Goal: Task Accomplishment & Management: Complete application form

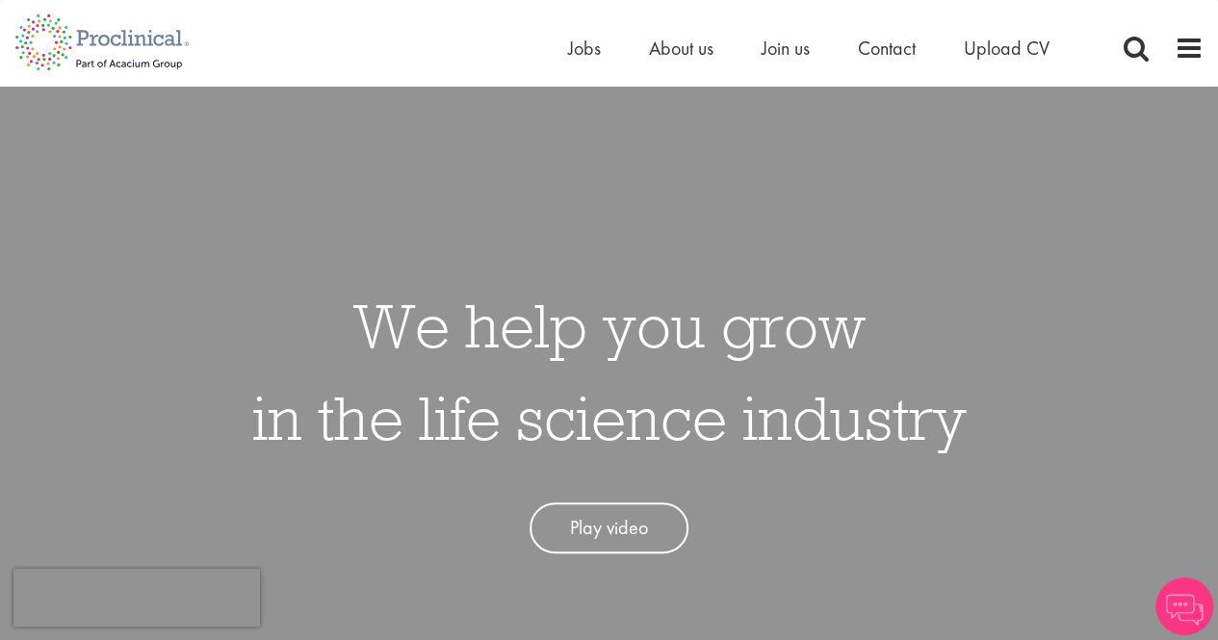
click at [691, 65] on div "Home Jobs About us Join us Contact Upload CV" at bounding box center [833, 53] width 530 height 39
click at [691, 41] on span "About us" at bounding box center [681, 48] width 65 height 25
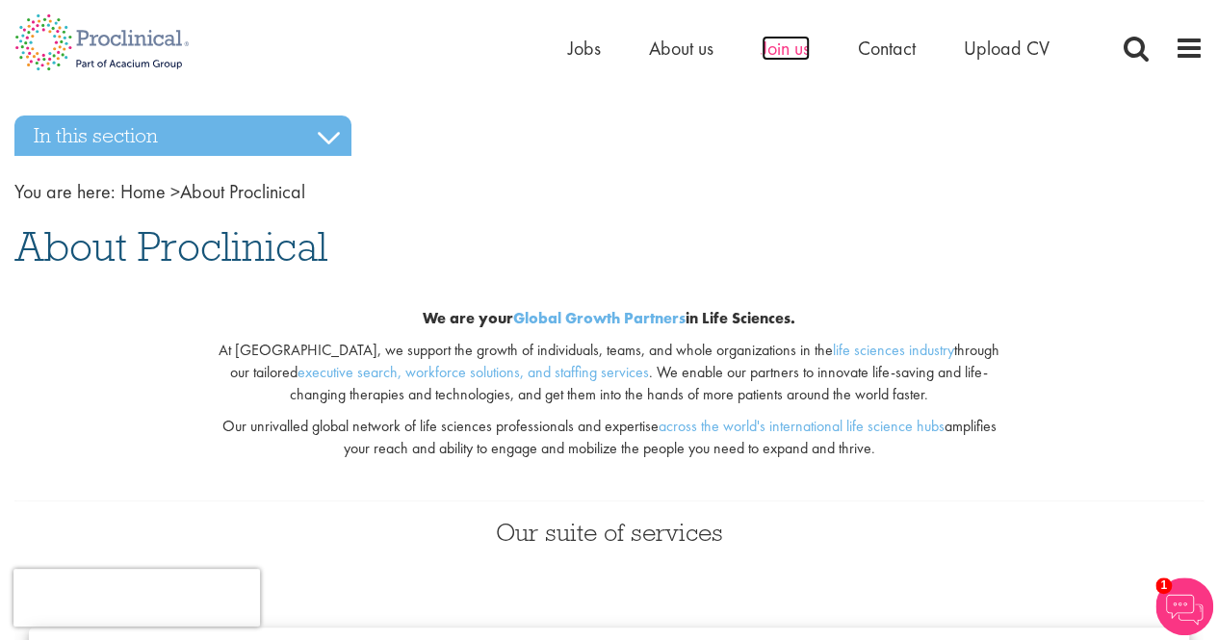
click at [778, 46] on span "Join us" at bounding box center [786, 48] width 48 height 25
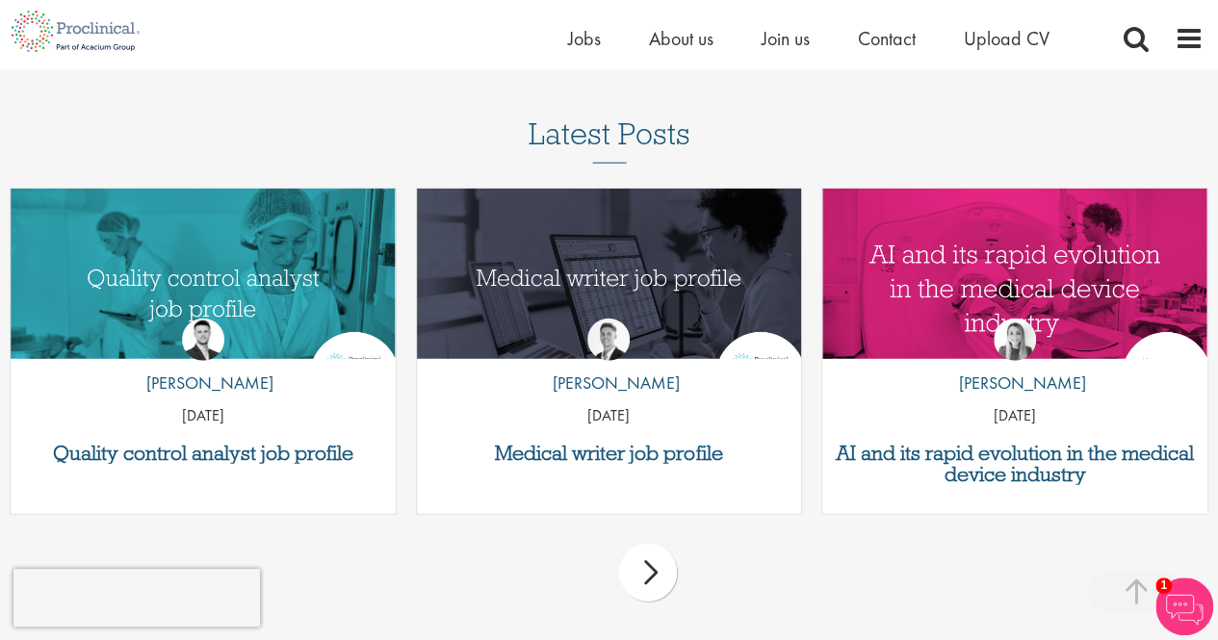
scroll to position [2388, 0]
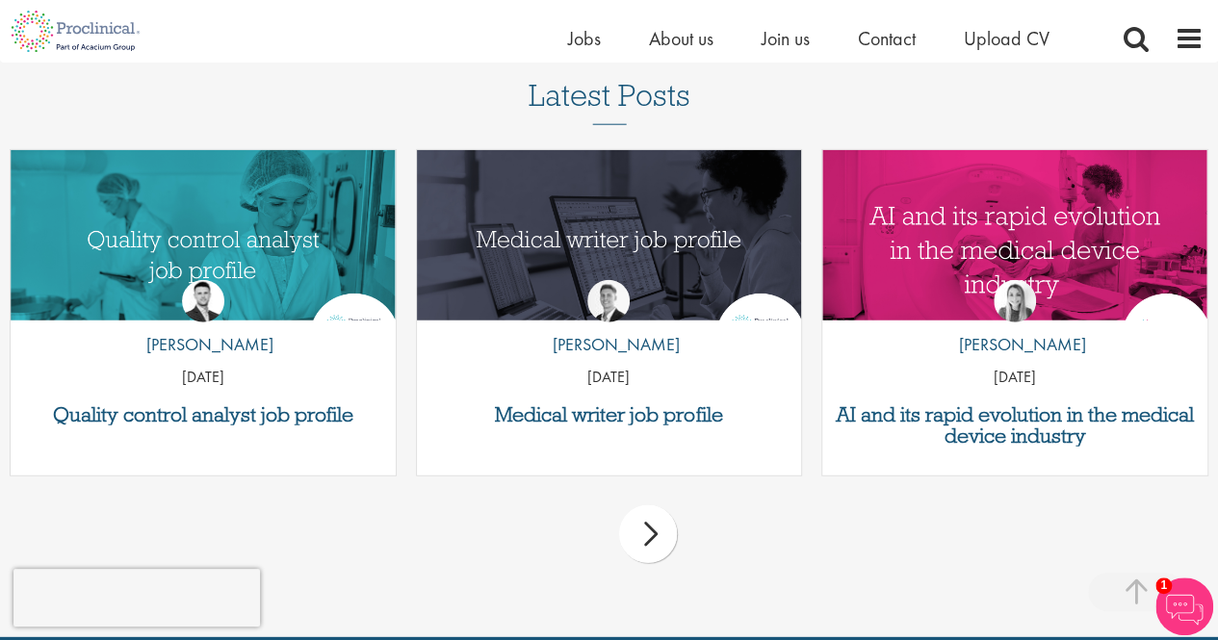
click at [662, 532] on div "next" at bounding box center [648, 535] width 58 height 58
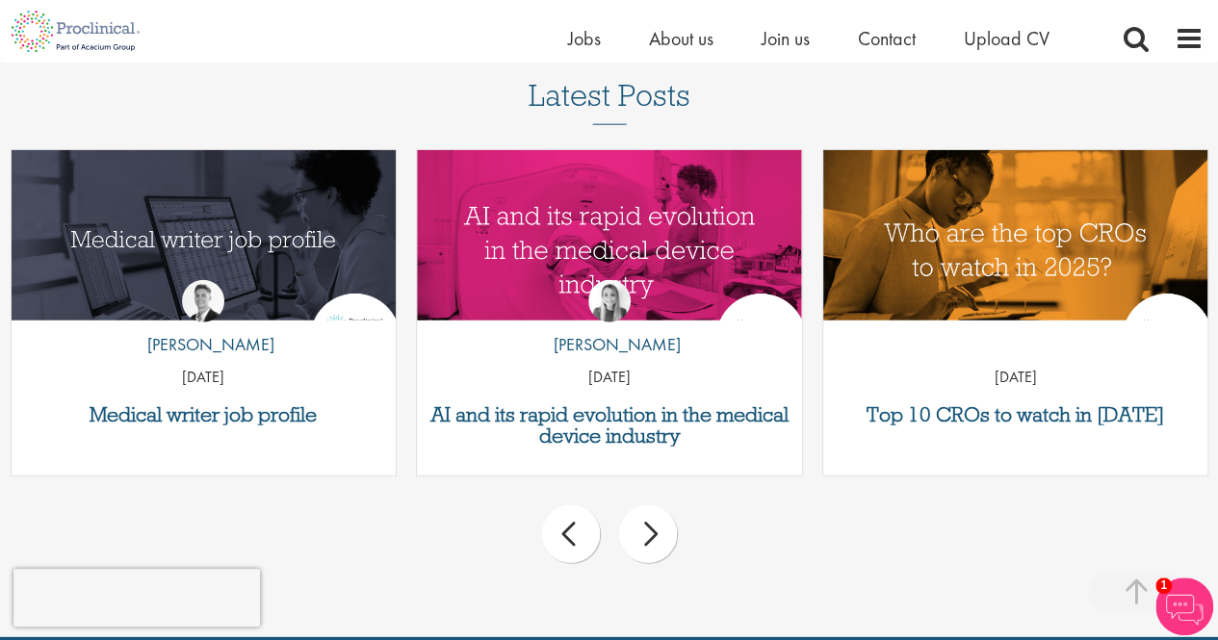
click at [662, 532] on div "next" at bounding box center [648, 535] width 58 height 58
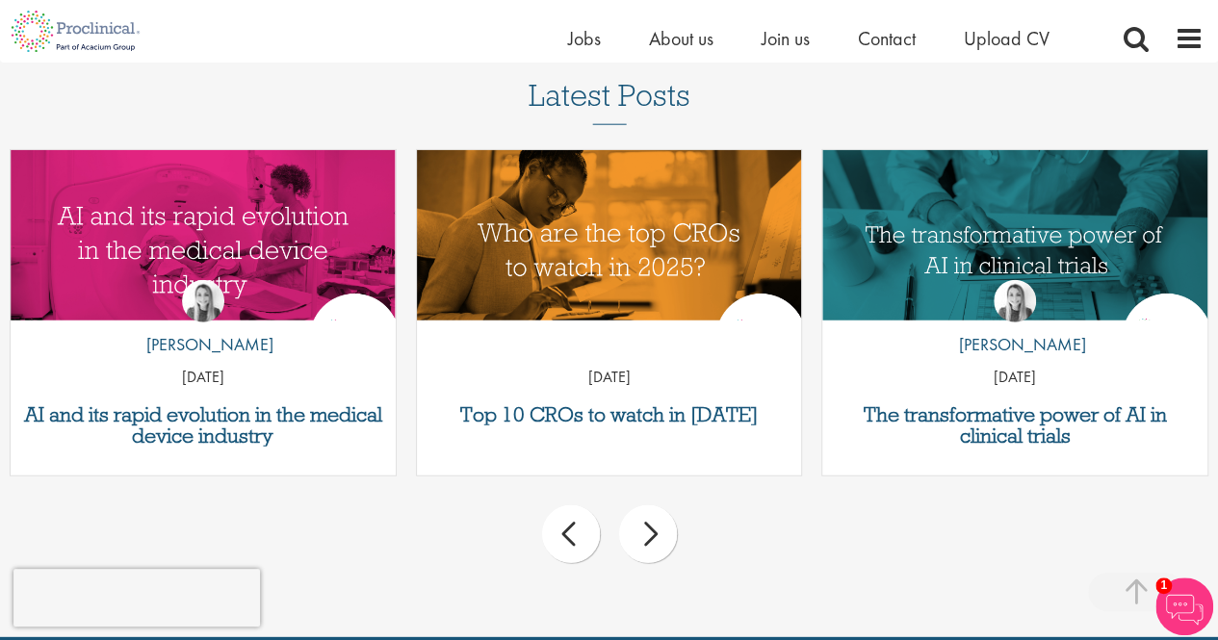
click at [662, 532] on div "next" at bounding box center [648, 535] width 58 height 58
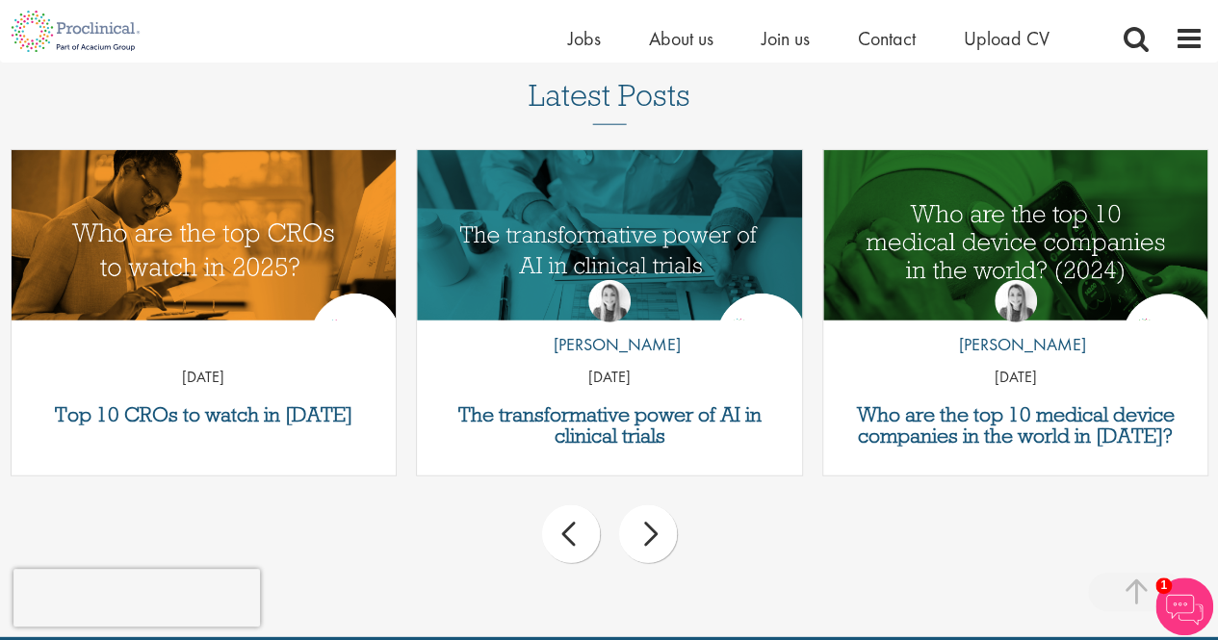
click at [662, 532] on div "next" at bounding box center [648, 535] width 58 height 58
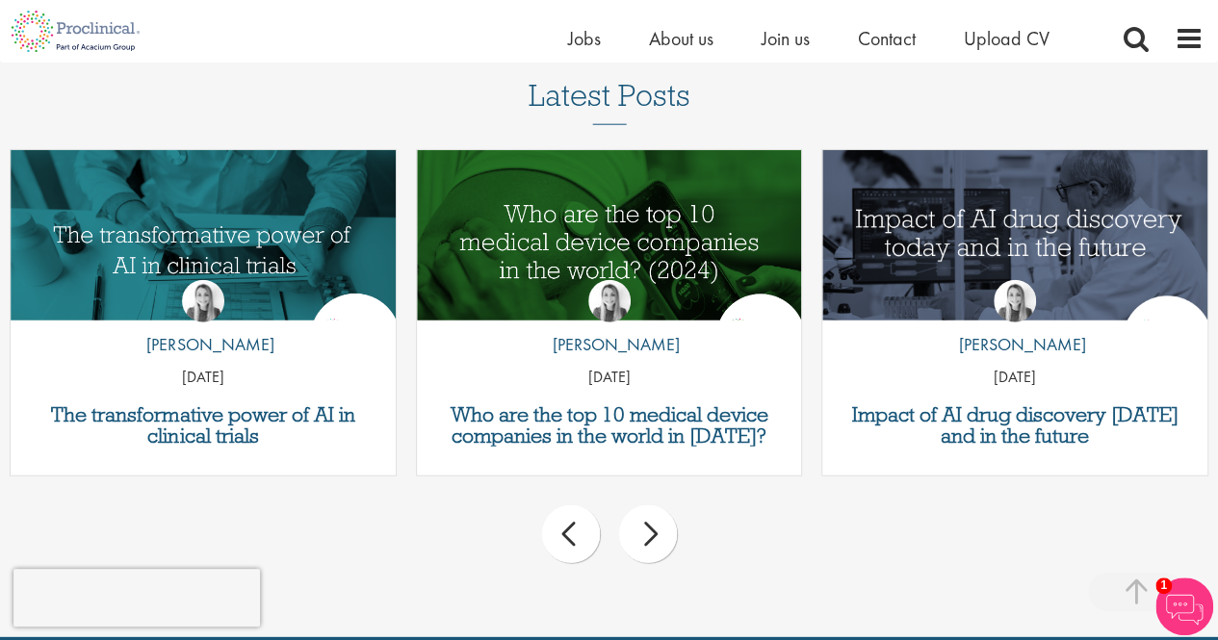
click at [662, 532] on div "next" at bounding box center [648, 535] width 58 height 58
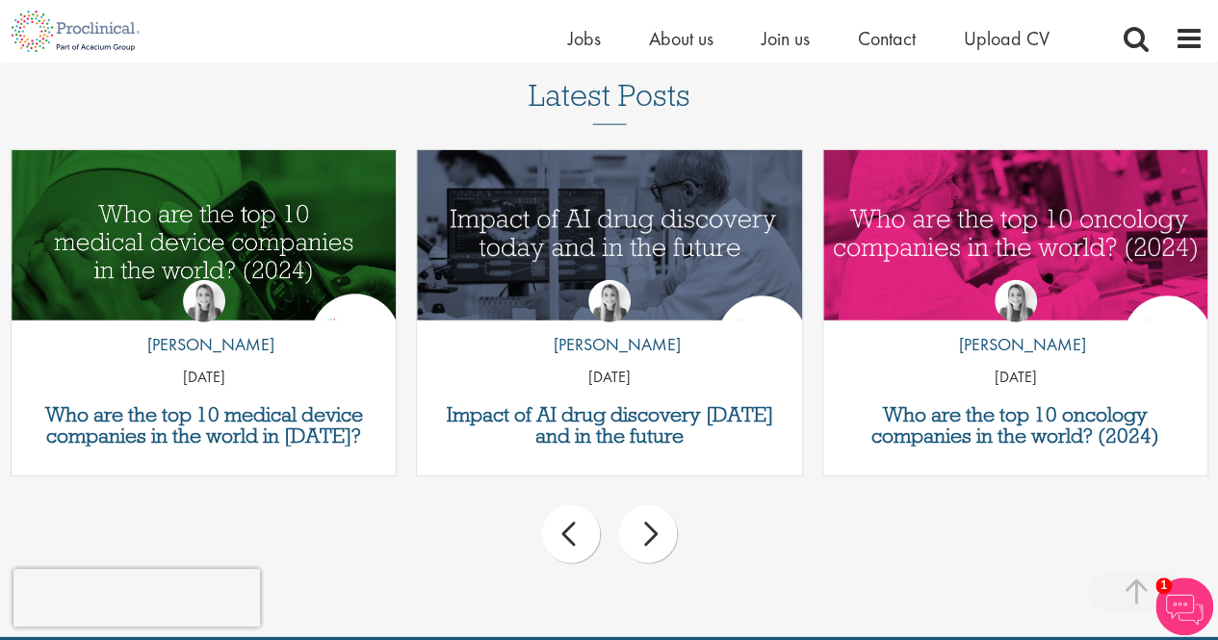
click at [662, 532] on div "next" at bounding box center [648, 535] width 58 height 58
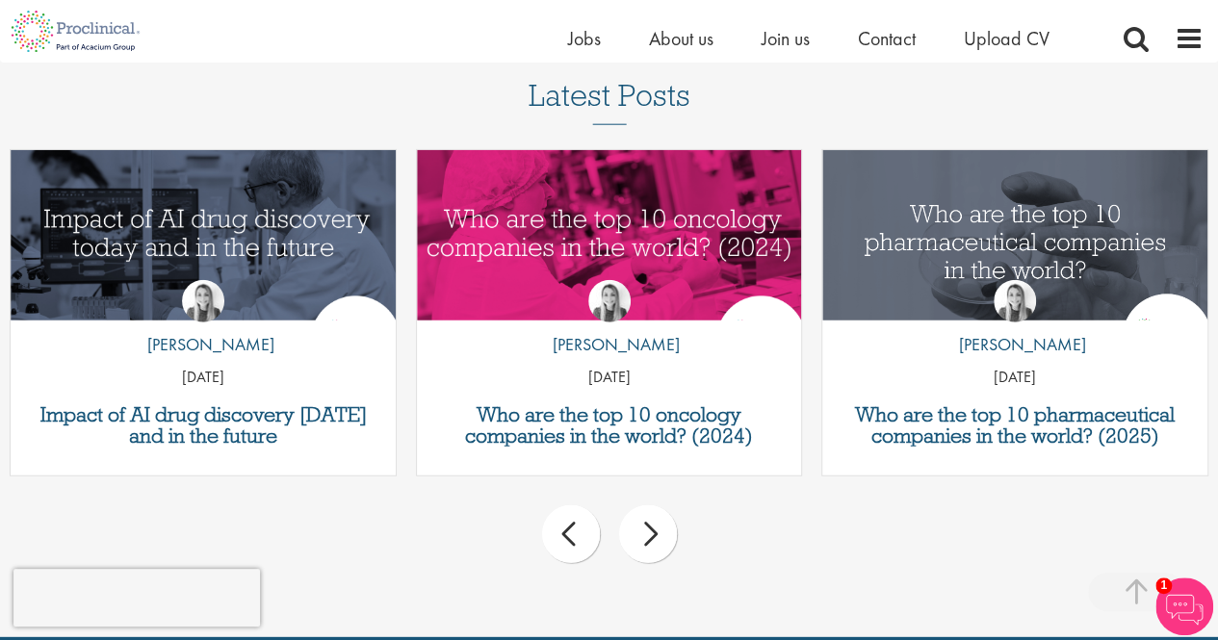
click at [662, 532] on div "next" at bounding box center [648, 535] width 58 height 58
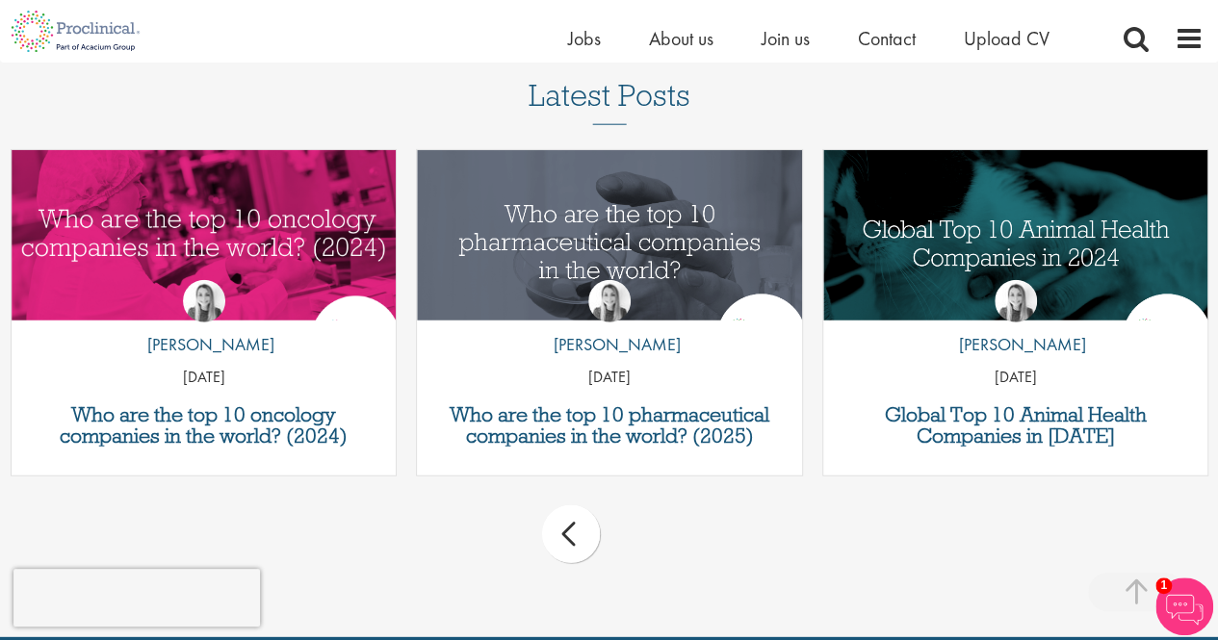
click at [662, 532] on div "prev next" at bounding box center [609, 538] width 1218 height 84
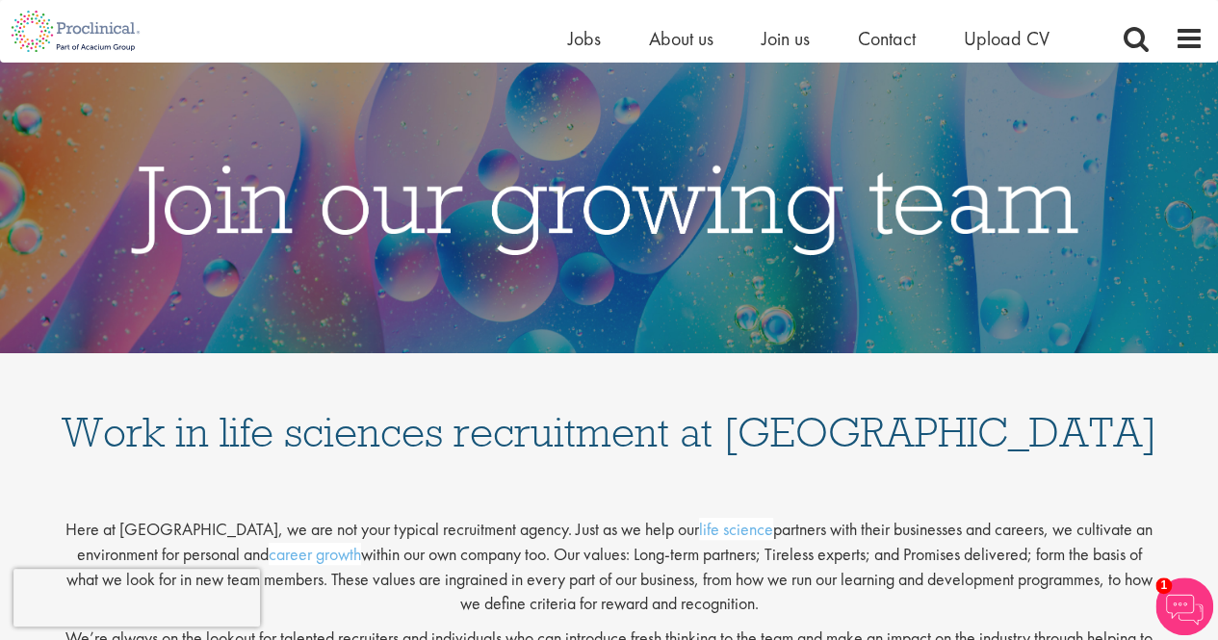
scroll to position [0, 0]
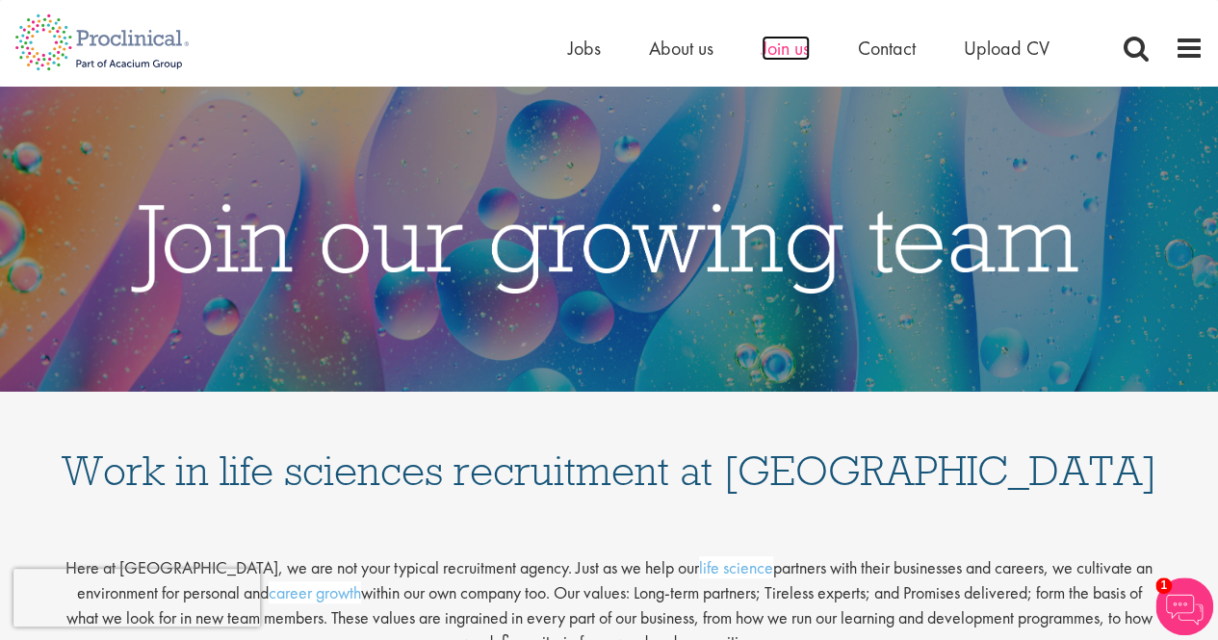
click at [787, 46] on span "Join us" at bounding box center [786, 48] width 48 height 25
click at [692, 40] on span "About us" at bounding box center [681, 48] width 65 height 25
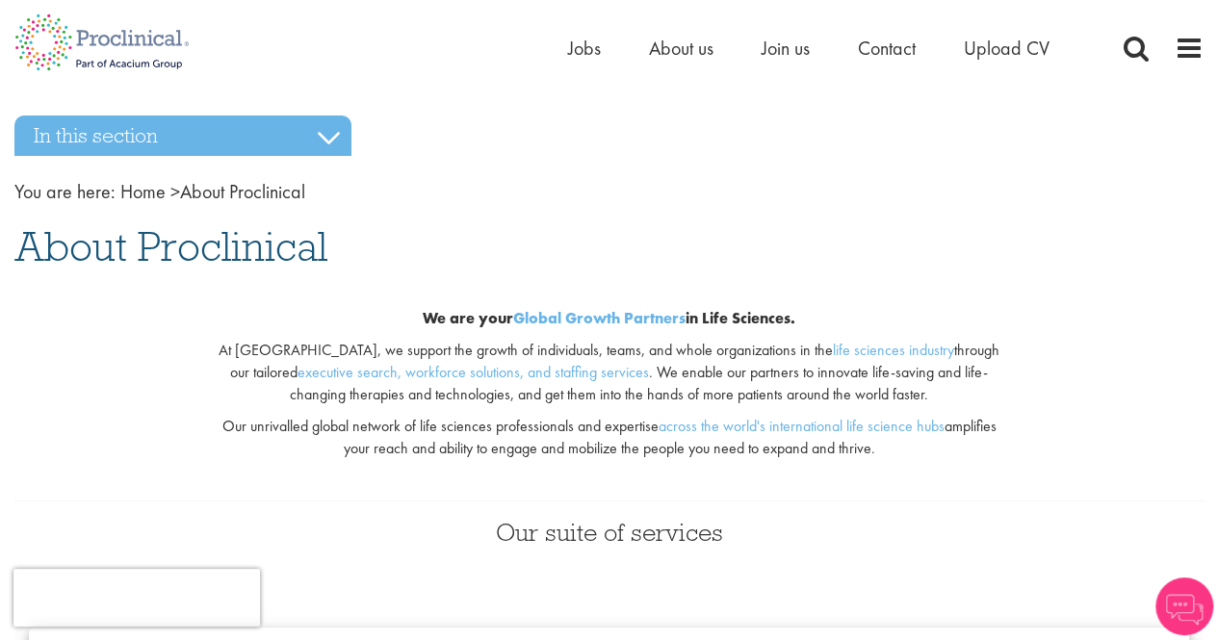
drag, startPoint x: 1212, startPoint y: 95, endPoint x: 1216, endPoint y: 110, distance: 15.2
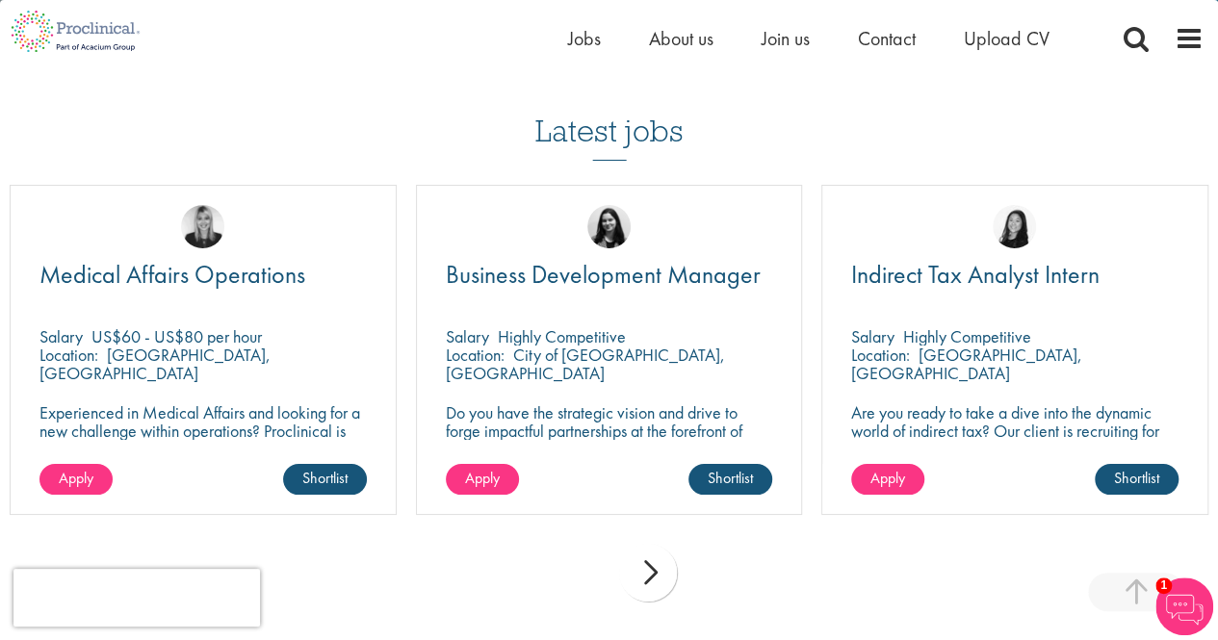
scroll to position [3503, 0]
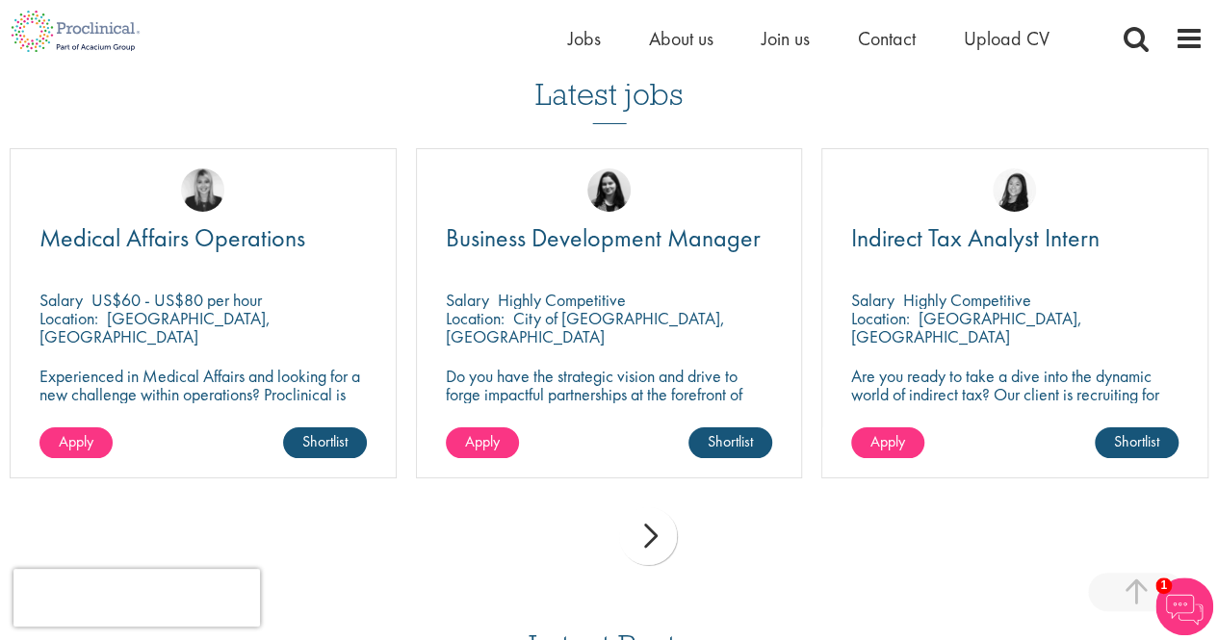
click at [651, 530] on div "next" at bounding box center [648, 537] width 58 height 58
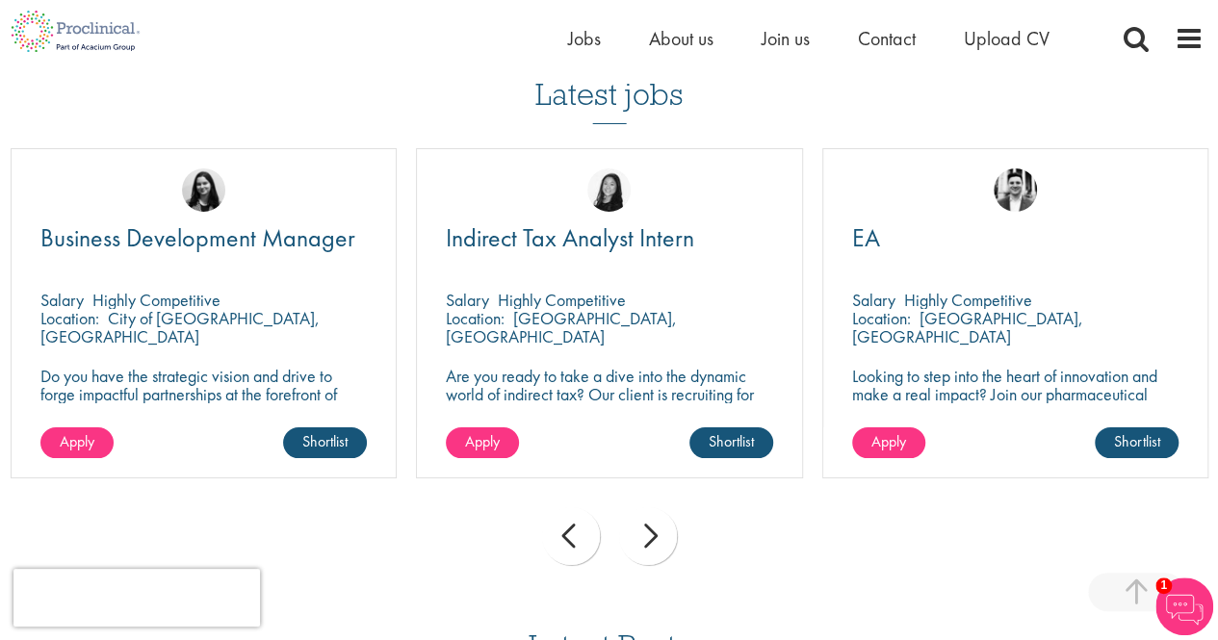
click at [651, 530] on div "next" at bounding box center [648, 537] width 58 height 58
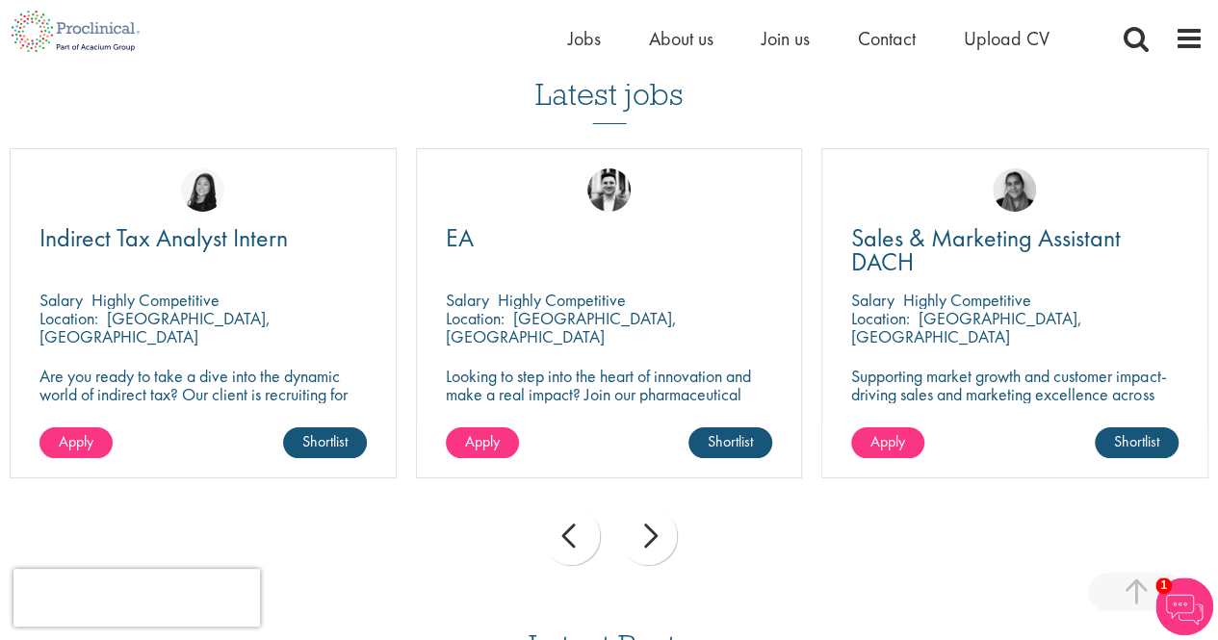
click at [651, 530] on div "next" at bounding box center [648, 537] width 58 height 58
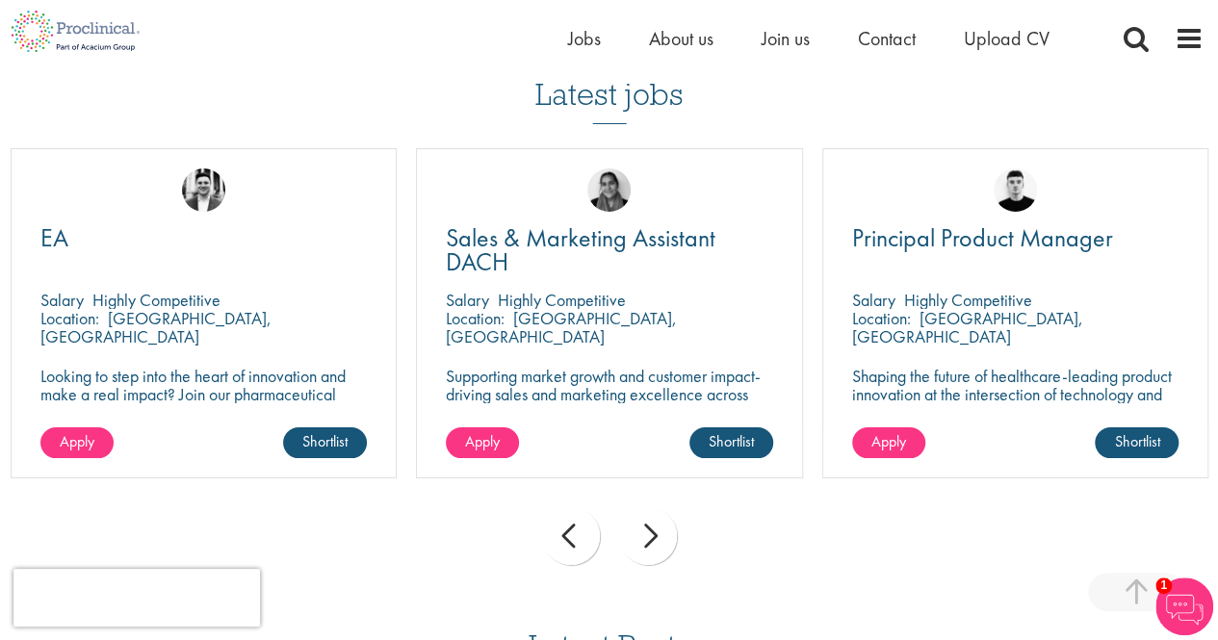
click at [651, 530] on div "next" at bounding box center [648, 537] width 58 height 58
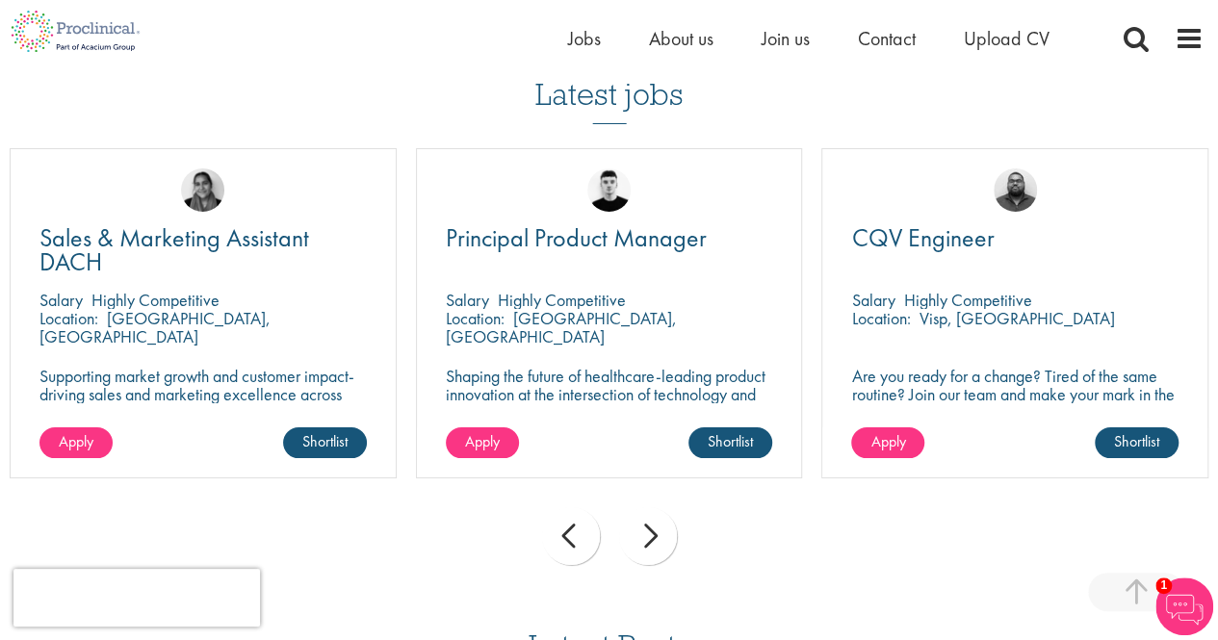
click at [651, 530] on div "next" at bounding box center [648, 537] width 58 height 58
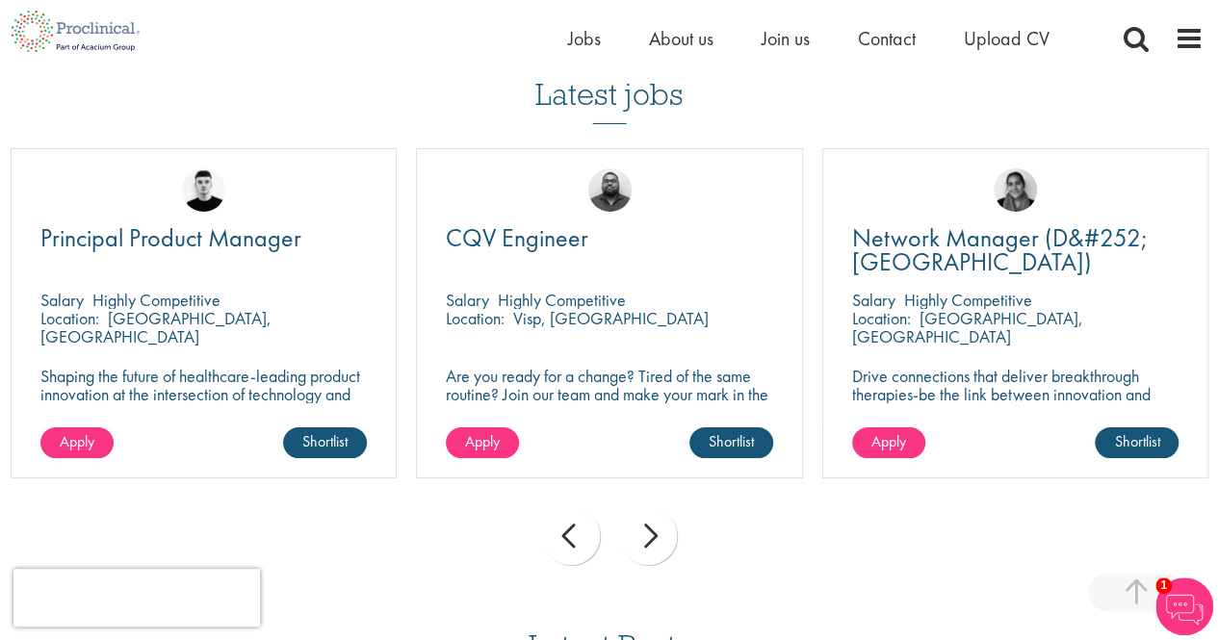
click at [651, 530] on div "next" at bounding box center [648, 537] width 58 height 58
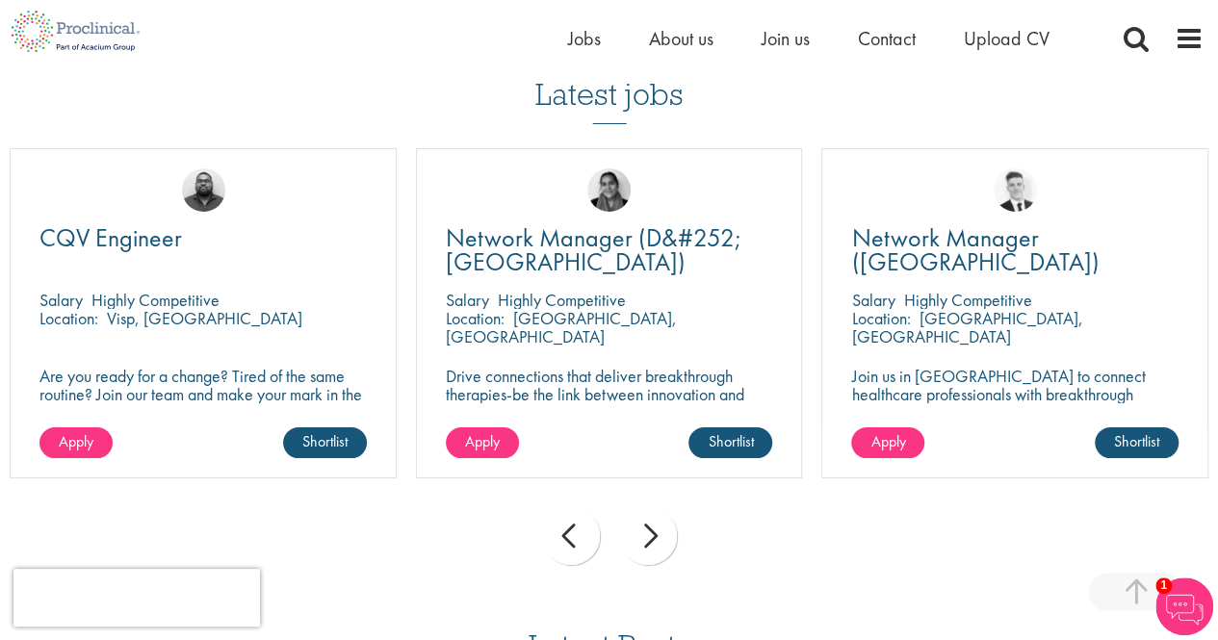
click at [651, 530] on div "next" at bounding box center [648, 537] width 58 height 58
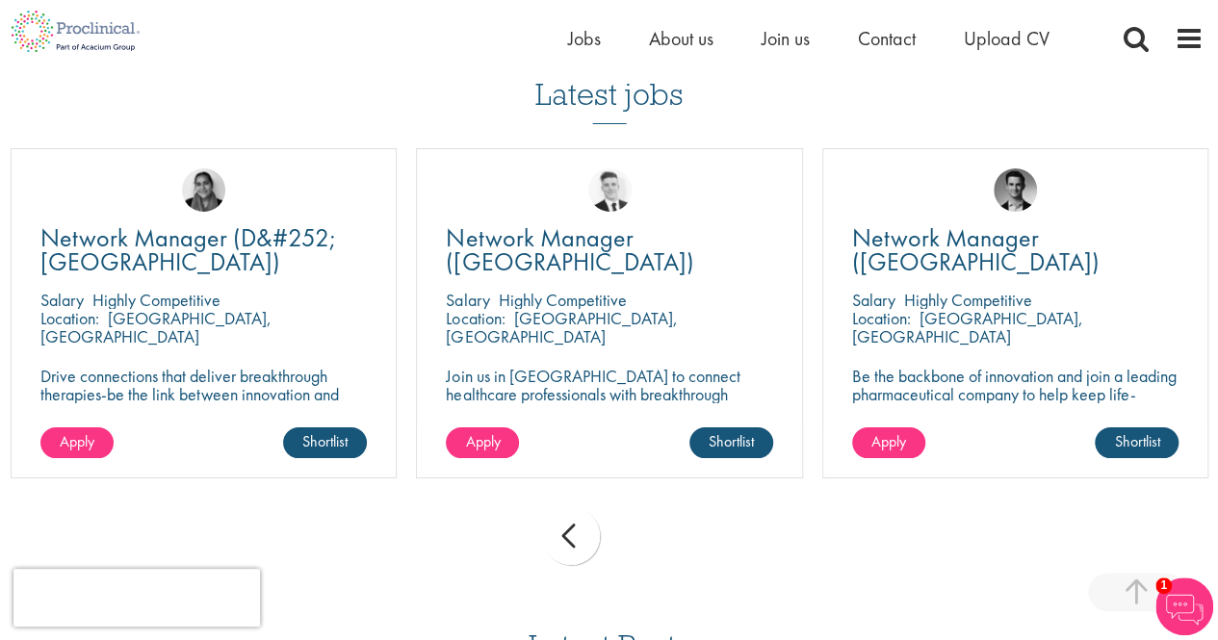
click at [651, 530] on div "prev next" at bounding box center [609, 540] width 1218 height 84
click at [560, 542] on div "prev" at bounding box center [571, 537] width 58 height 58
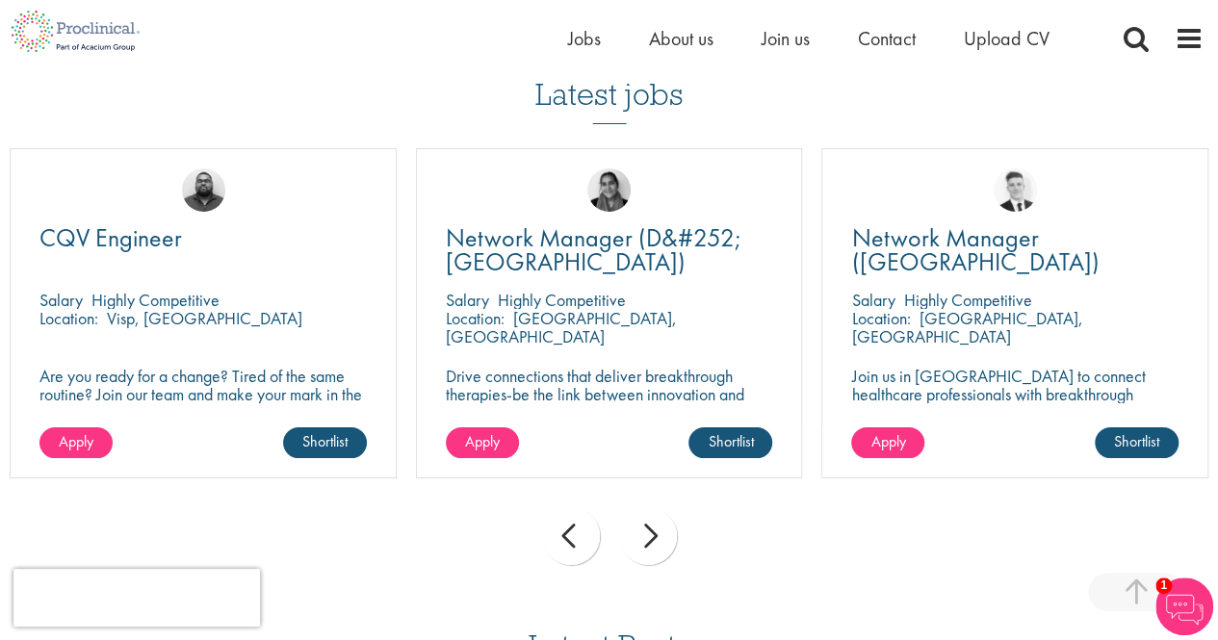
click at [560, 542] on div "prev" at bounding box center [571, 537] width 58 height 58
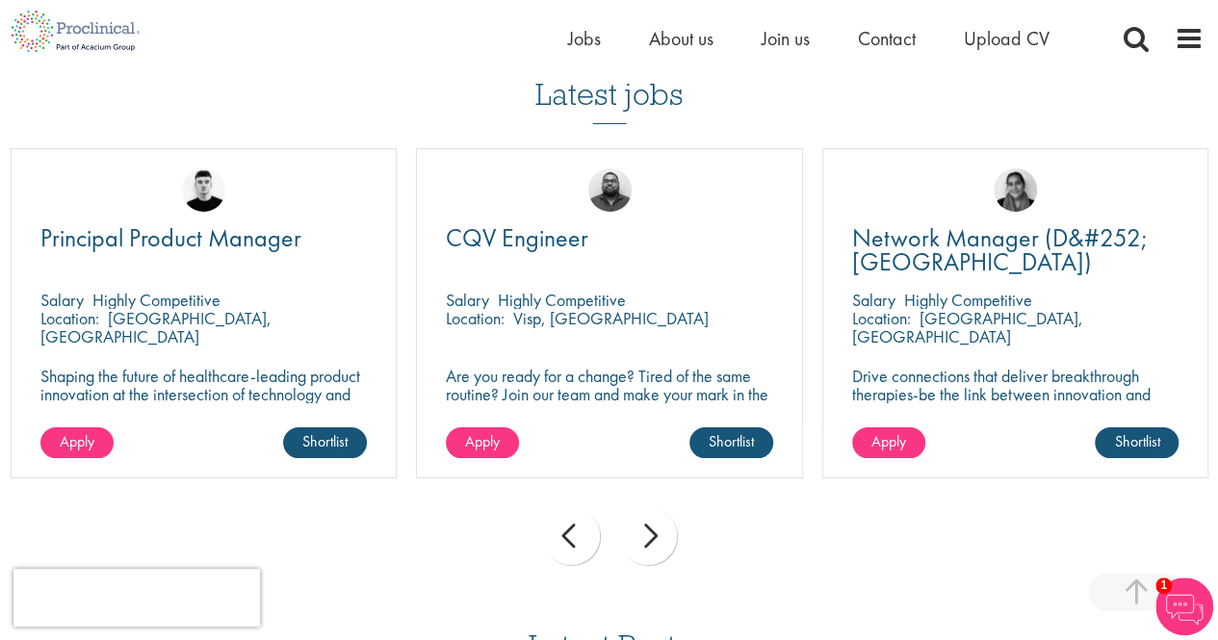
click at [561, 543] on div "prev" at bounding box center [571, 537] width 58 height 58
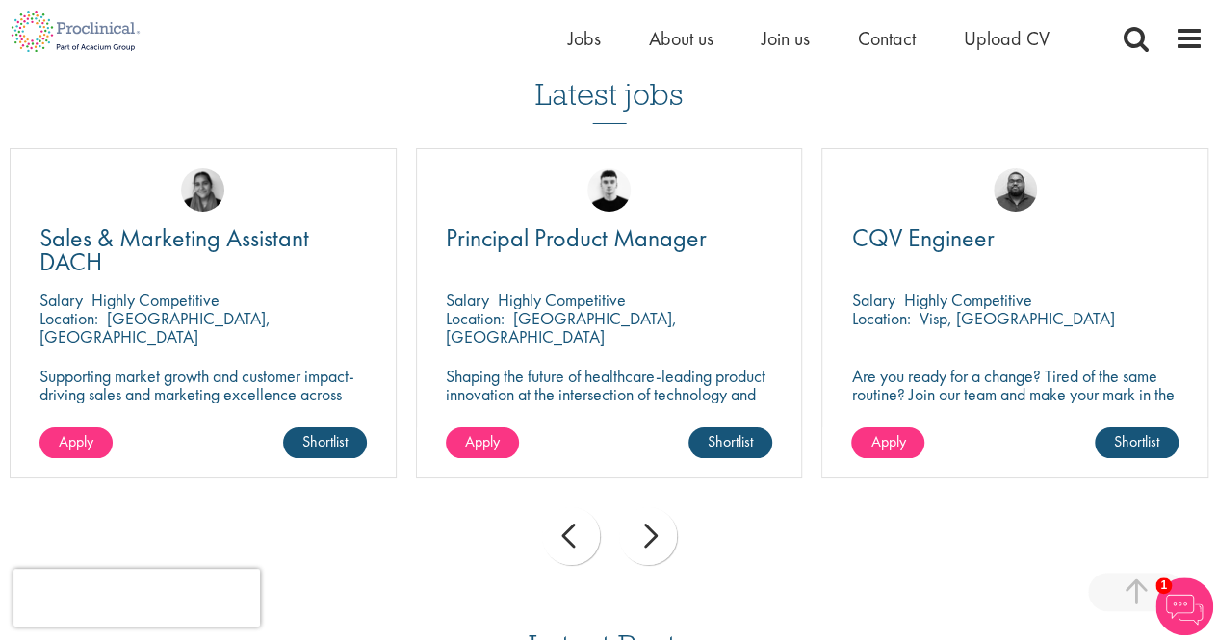
click at [561, 543] on div "prev" at bounding box center [571, 537] width 58 height 58
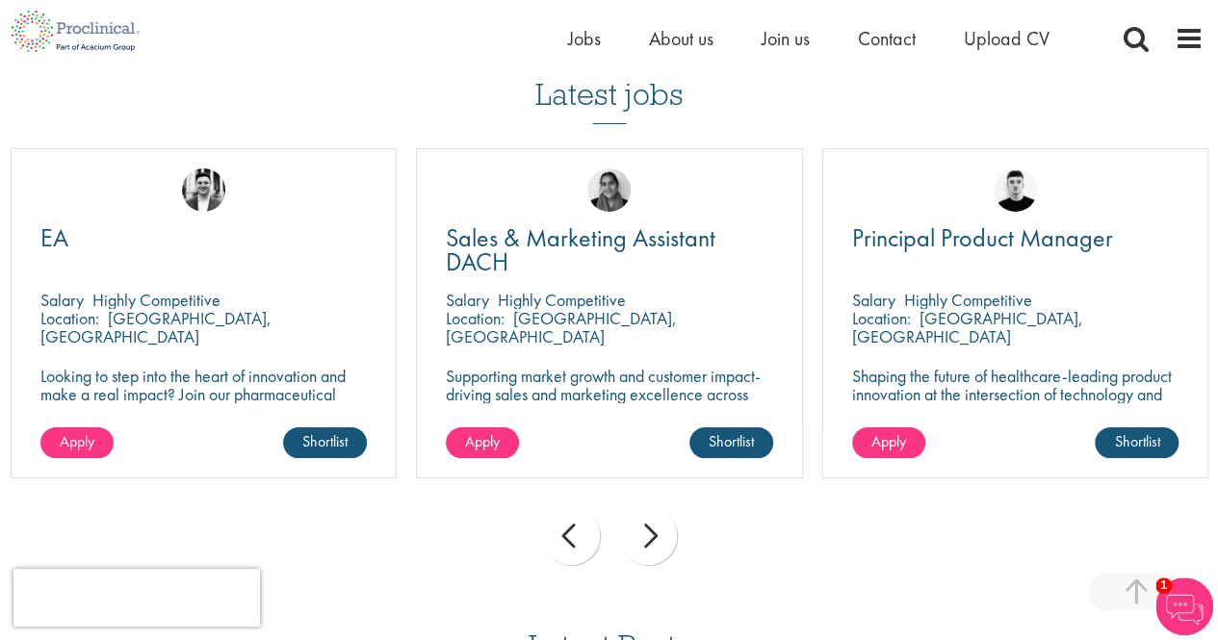
click at [561, 543] on div "prev" at bounding box center [571, 537] width 58 height 58
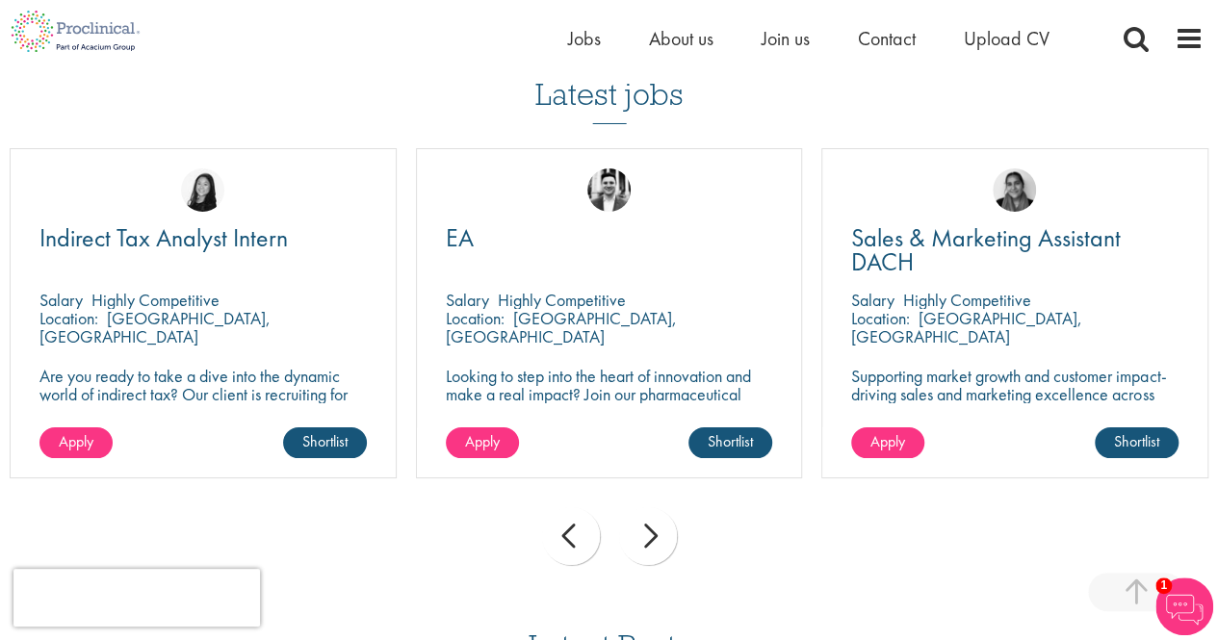
click at [561, 543] on div "prev" at bounding box center [571, 537] width 58 height 58
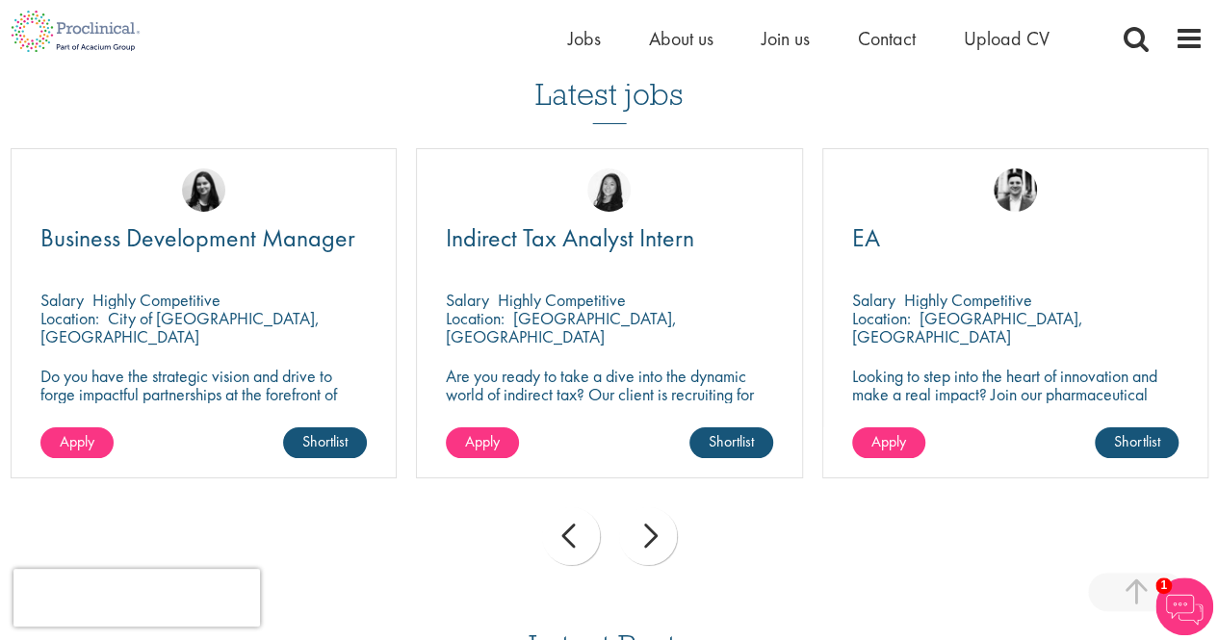
click at [561, 543] on div "prev" at bounding box center [571, 537] width 58 height 58
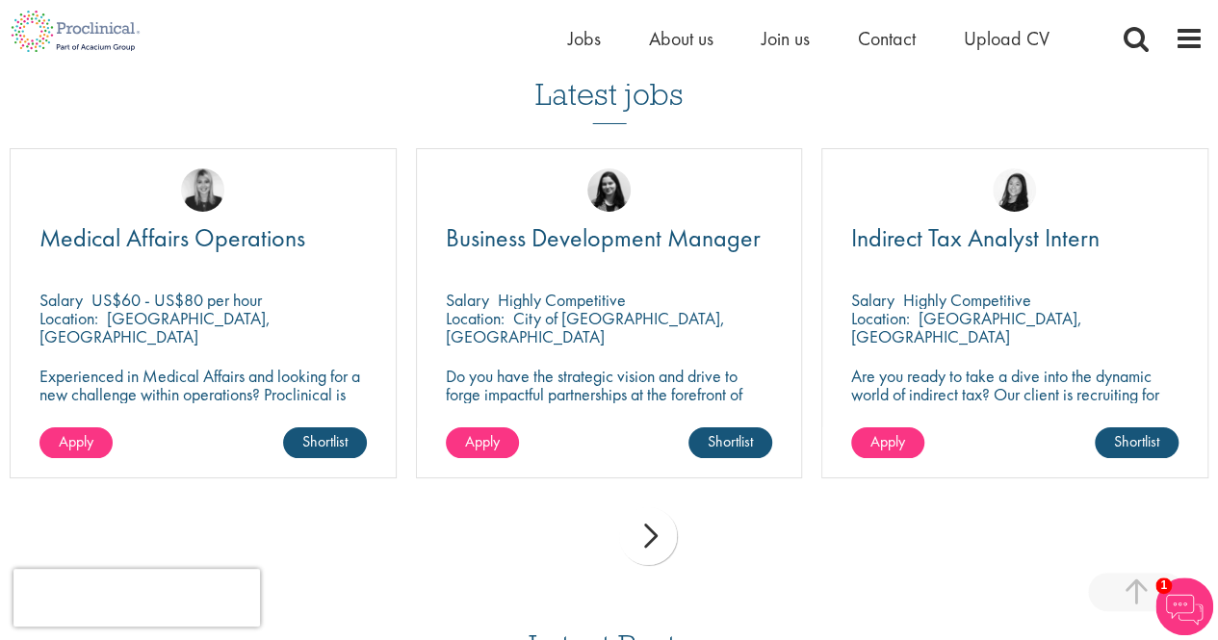
click at [298, 361] on div "Medical Affairs Operations Salary US$60 - US$80 per hour Location: Redwood City…" at bounding box center [203, 313] width 387 height 330
drag, startPoint x: 271, startPoint y: 364, endPoint x: 273, endPoint y: 407, distance: 43.4
click at [273, 407] on div "Medical Affairs Operations Salary US$60 - US$80 per hour Location: Redwood City…" at bounding box center [203, 313] width 387 height 330
click at [278, 398] on p "Experienced in Medical Affairs and looking for a new challenge within operation…" at bounding box center [202, 403] width 327 height 73
click at [52, 444] on link "Apply" at bounding box center [75, 443] width 73 height 31
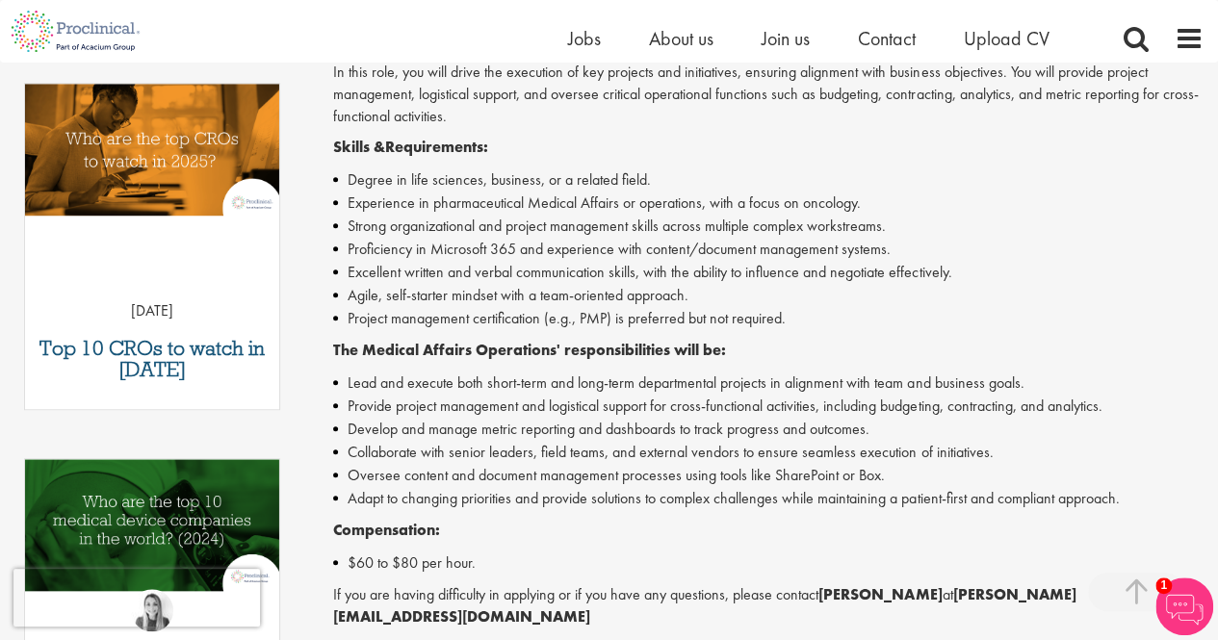
scroll to position [655, 0]
